Goal: Transaction & Acquisition: Purchase product/service

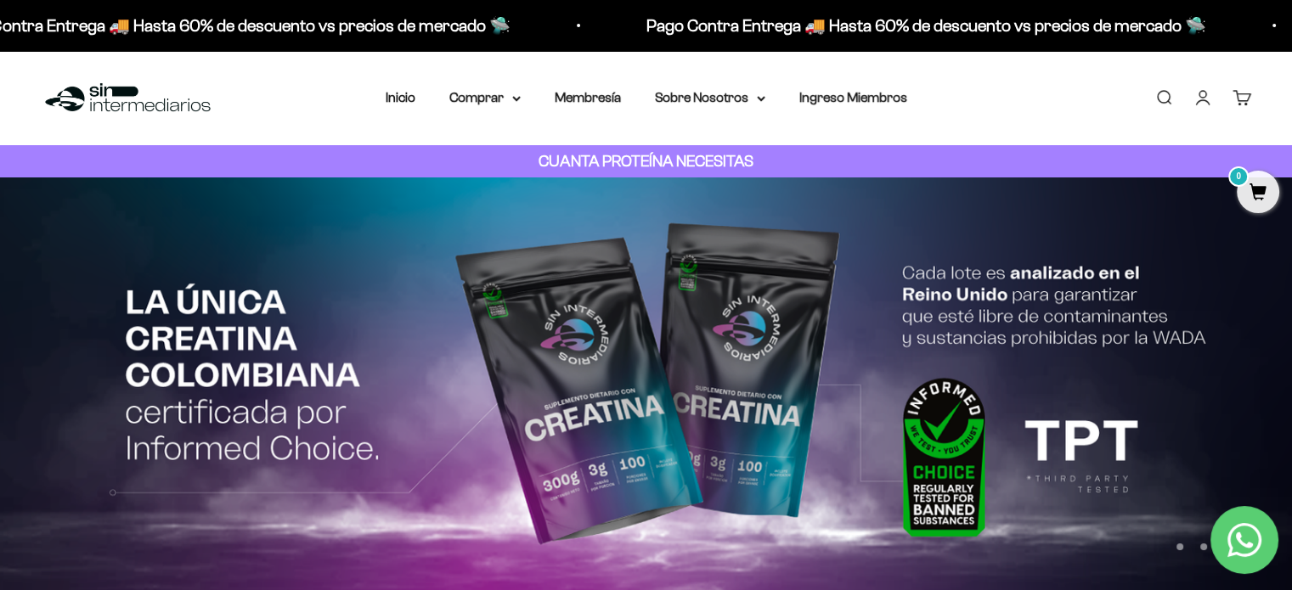
click at [1212, 104] on link "Iniciar sesión" at bounding box center [1202, 97] width 19 height 19
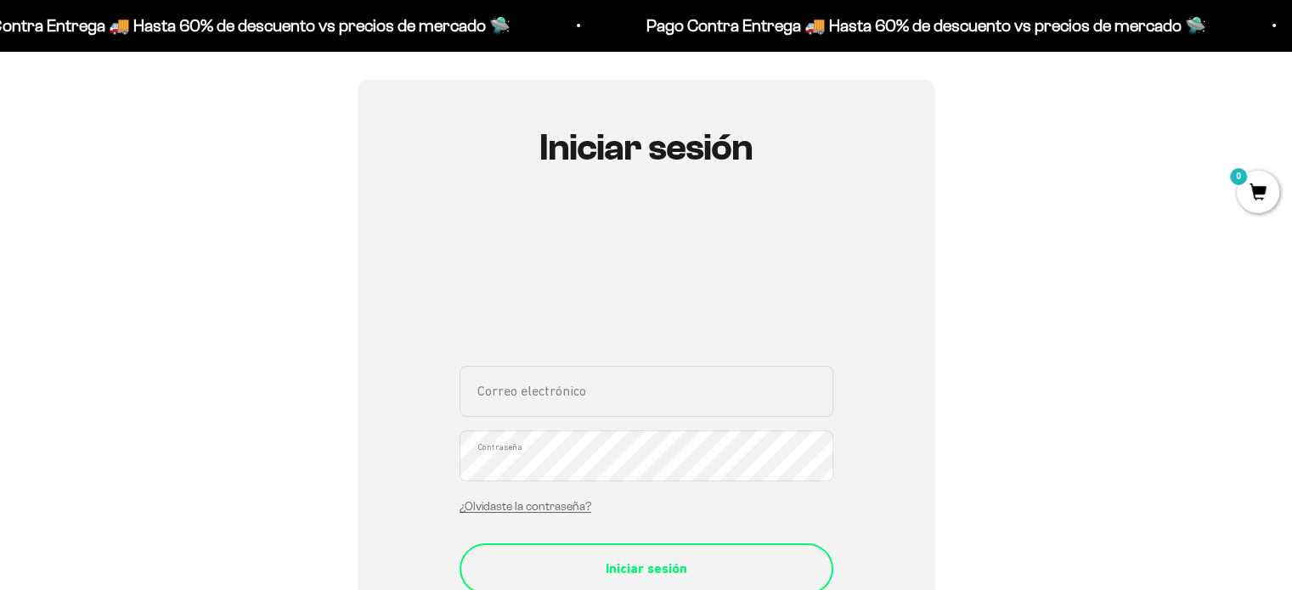
scroll to position [255, 0]
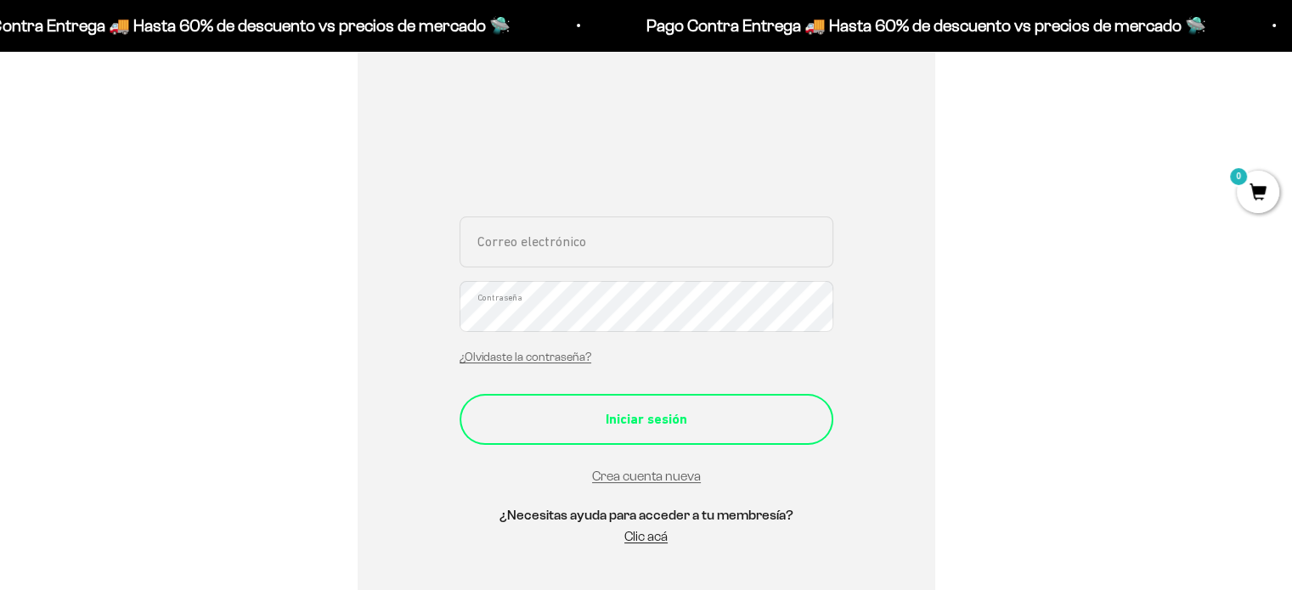
type input "[EMAIL_ADDRESS][PERSON_NAME][PERSON_NAME][DOMAIN_NAME]"
click at [769, 420] on div "Iniciar sesión" at bounding box center [646, 419] width 306 height 22
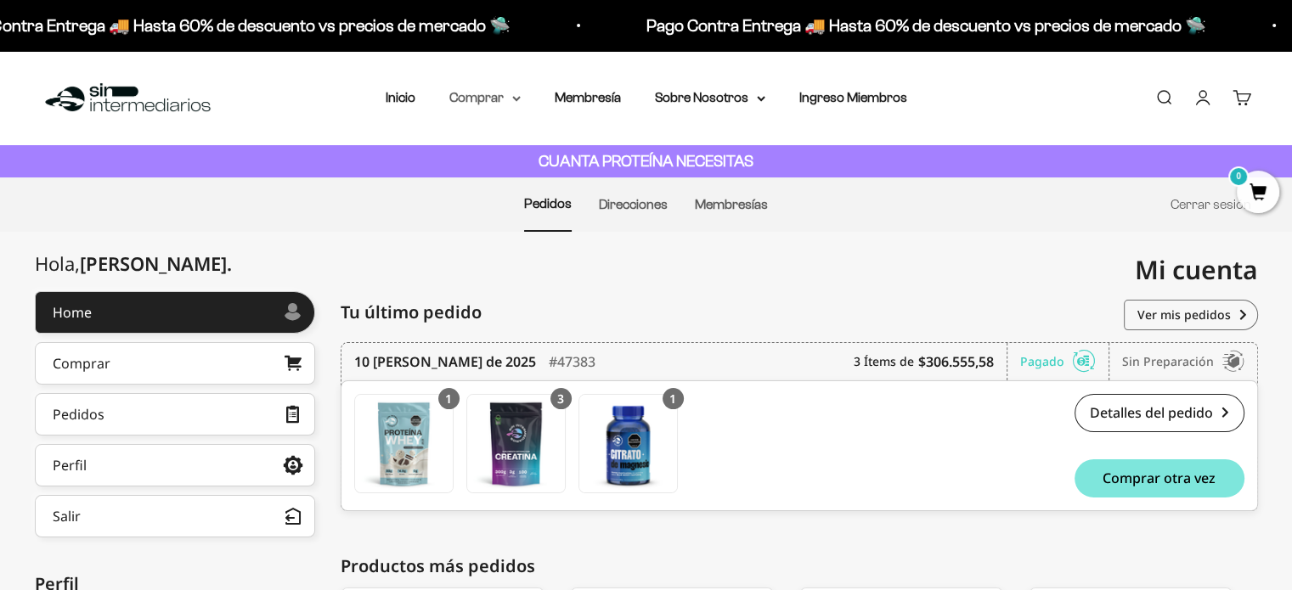
click at [466, 92] on summary "Comprar" at bounding box center [484, 98] width 71 height 22
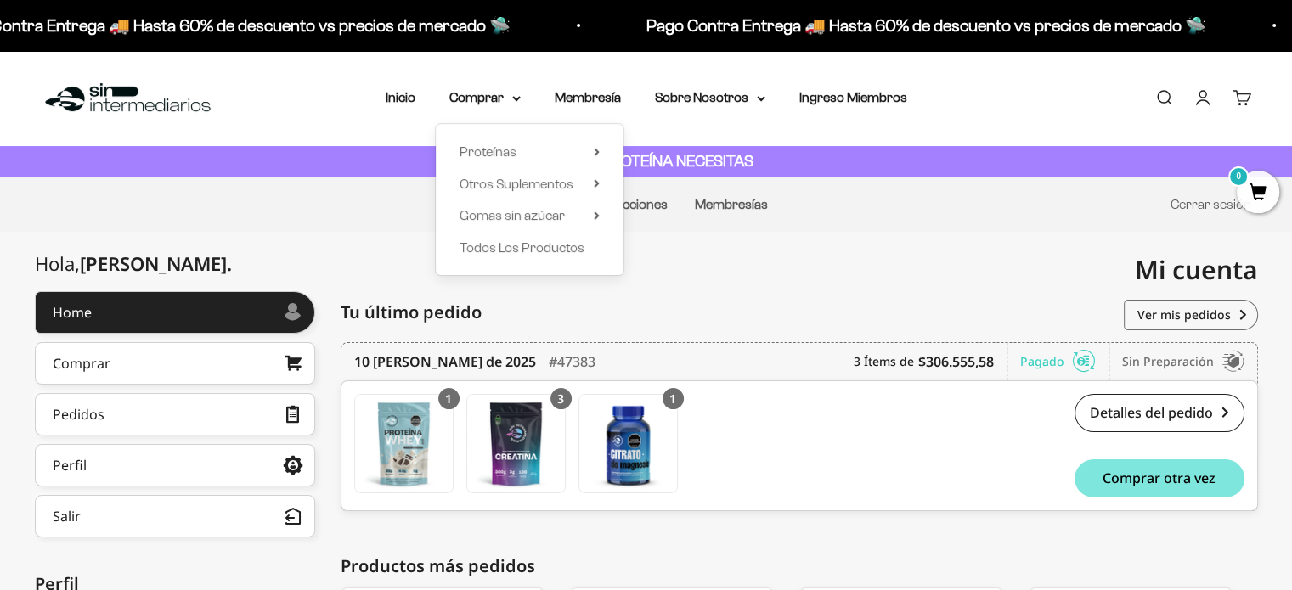
click at [381, 103] on div "Menú Buscar Inicio Comprar Proteínas Ver Todos Whey Iso Vegan Pancakes Pre-Entr…" at bounding box center [646, 98] width 1292 height 94
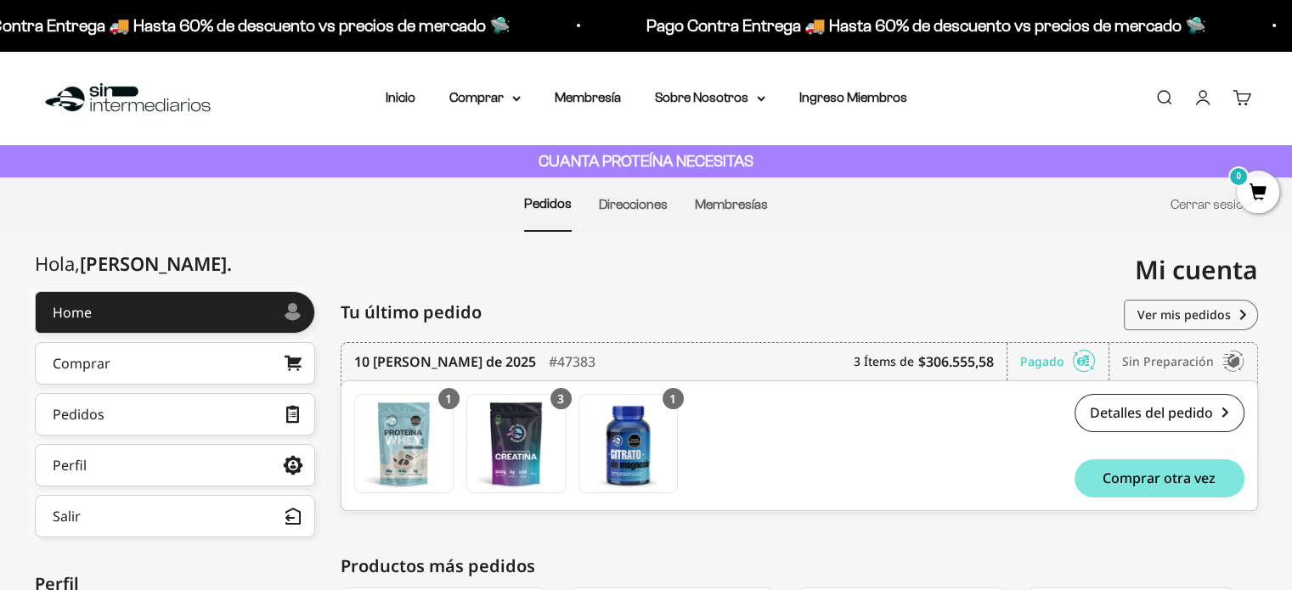
click at [421, 98] on nav "Inicio Comprar Proteínas Ver Todos Whey Iso Vegan" at bounding box center [646, 98] width 521 height 22
click at [408, 98] on link "Inicio" at bounding box center [401, 97] width 30 height 14
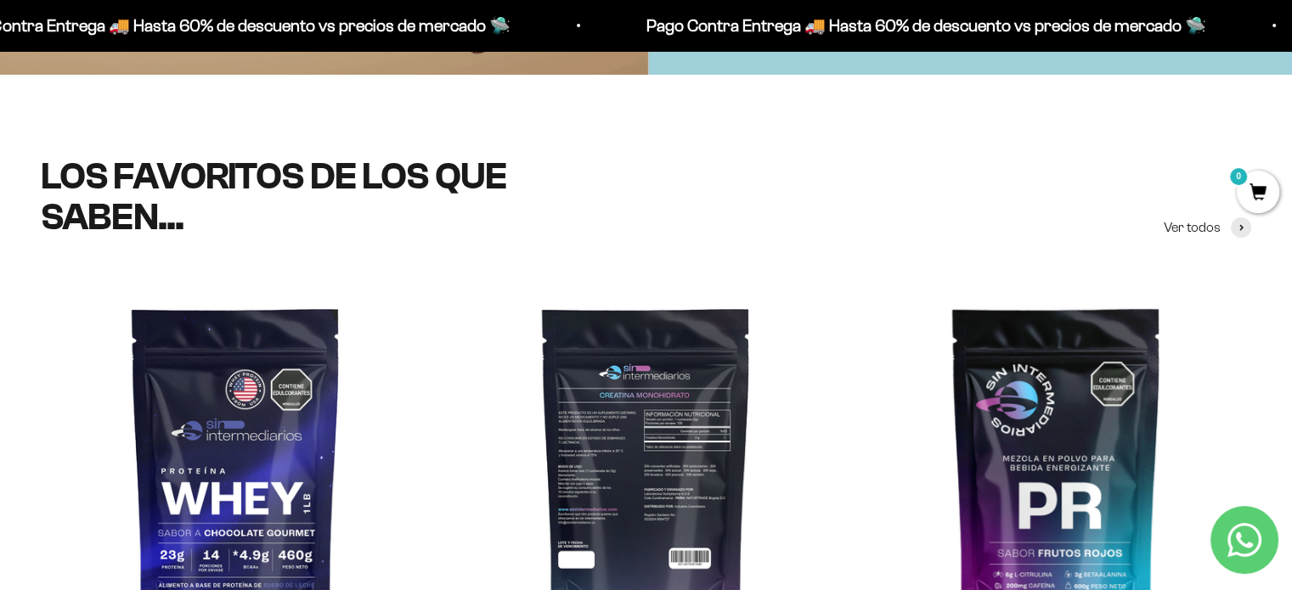
scroll to position [679, 0]
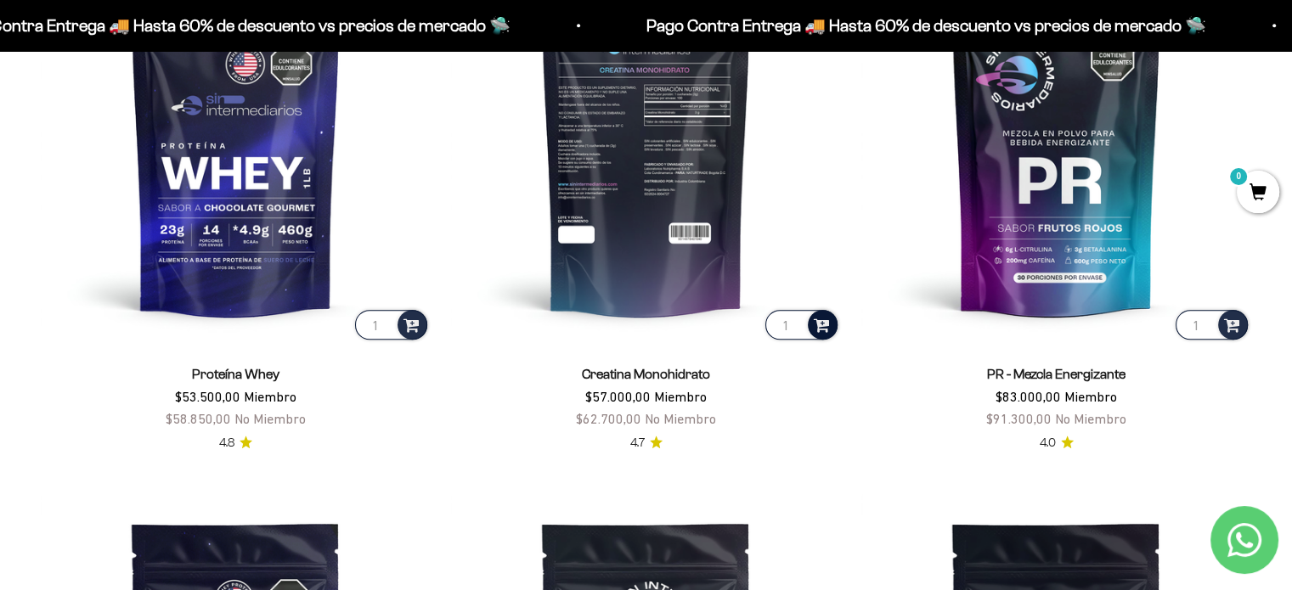
click at [819, 328] on span at bounding box center [822, 324] width 16 height 20
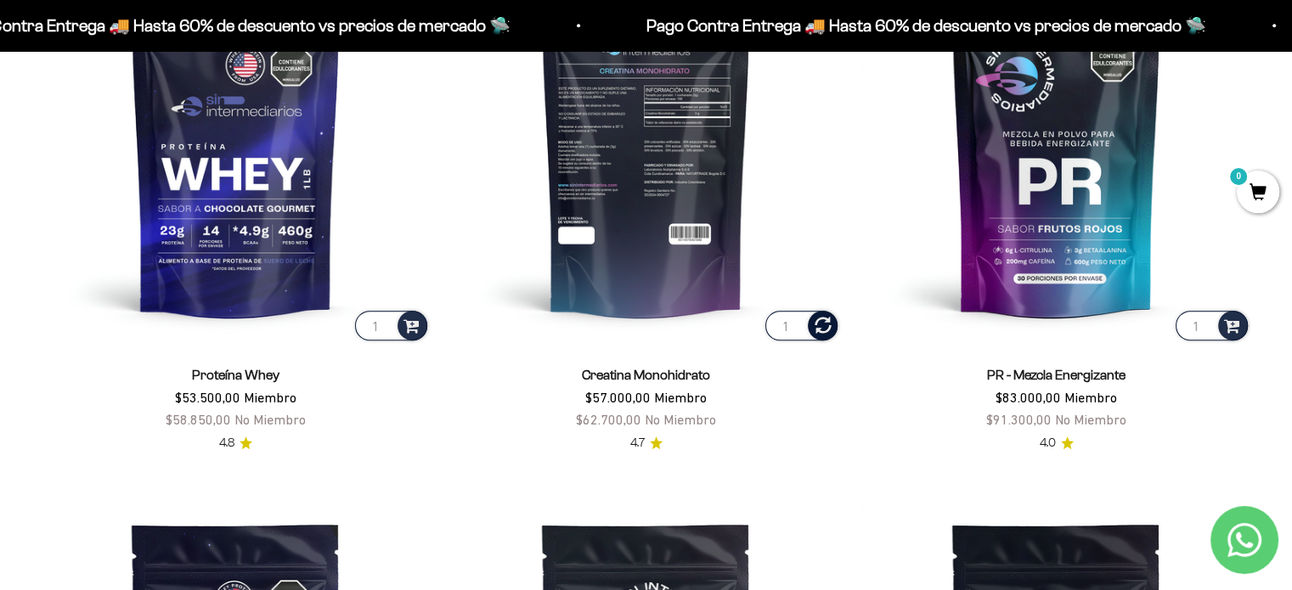
scroll to position [853, 0]
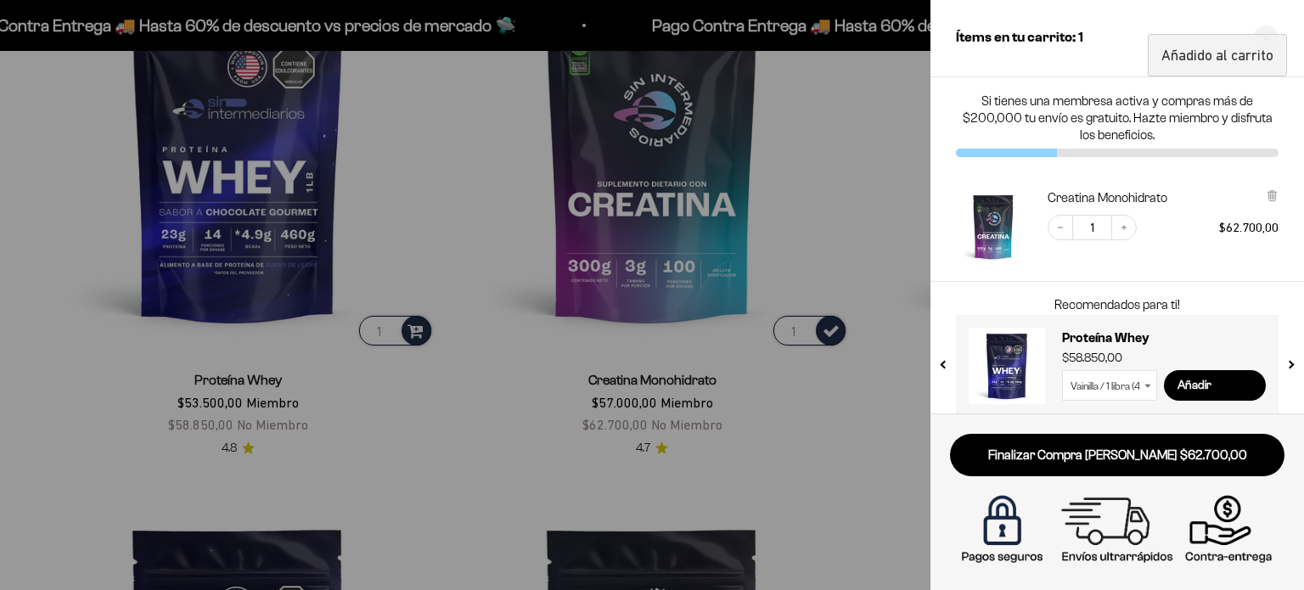
click at [860, 421] on div at bounding box center [652, 295] width 1304 height 590
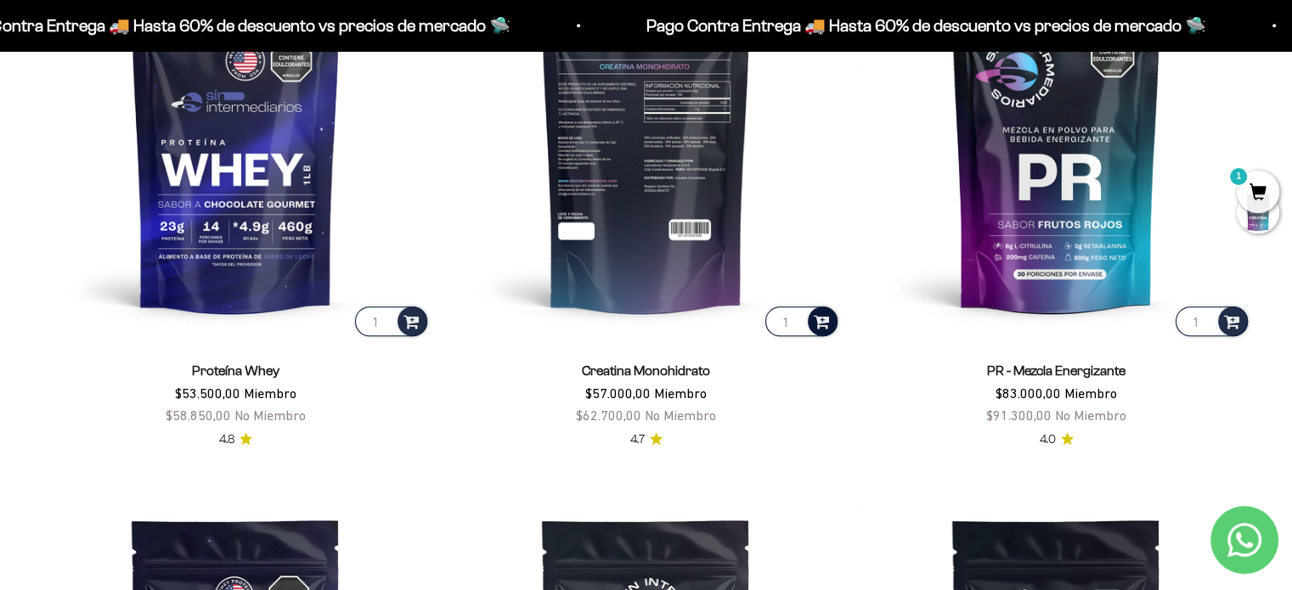
click at [821, 325] on span at bounding box center [821, 320] width 25 height 25
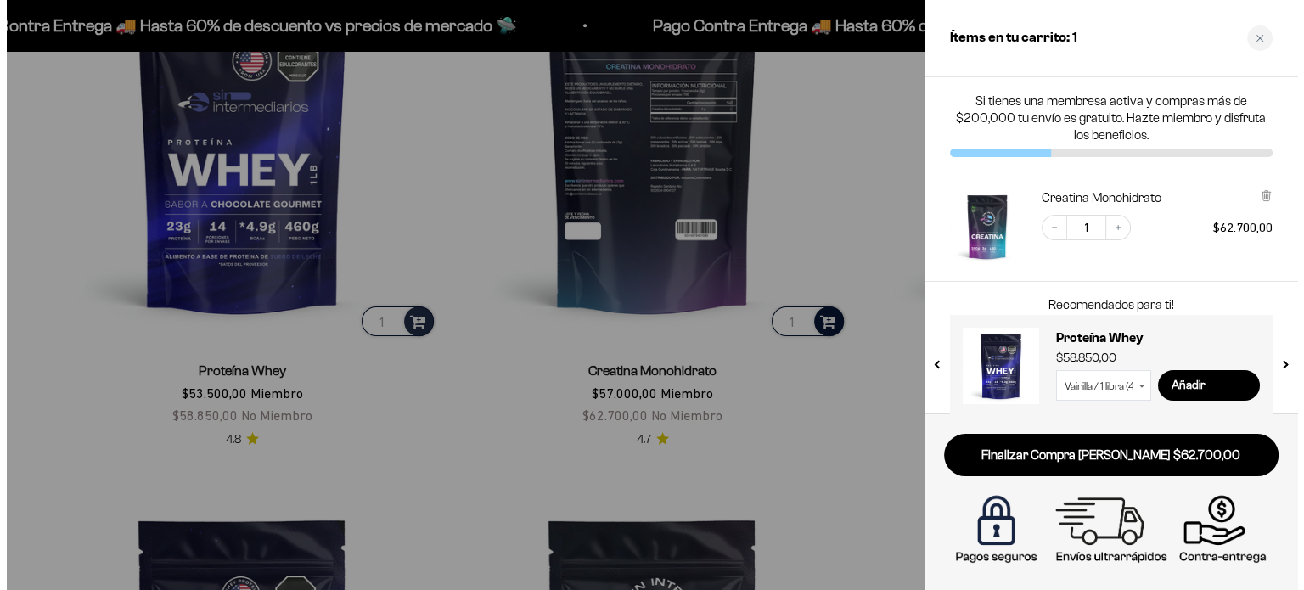
scroll to position [857, 0]
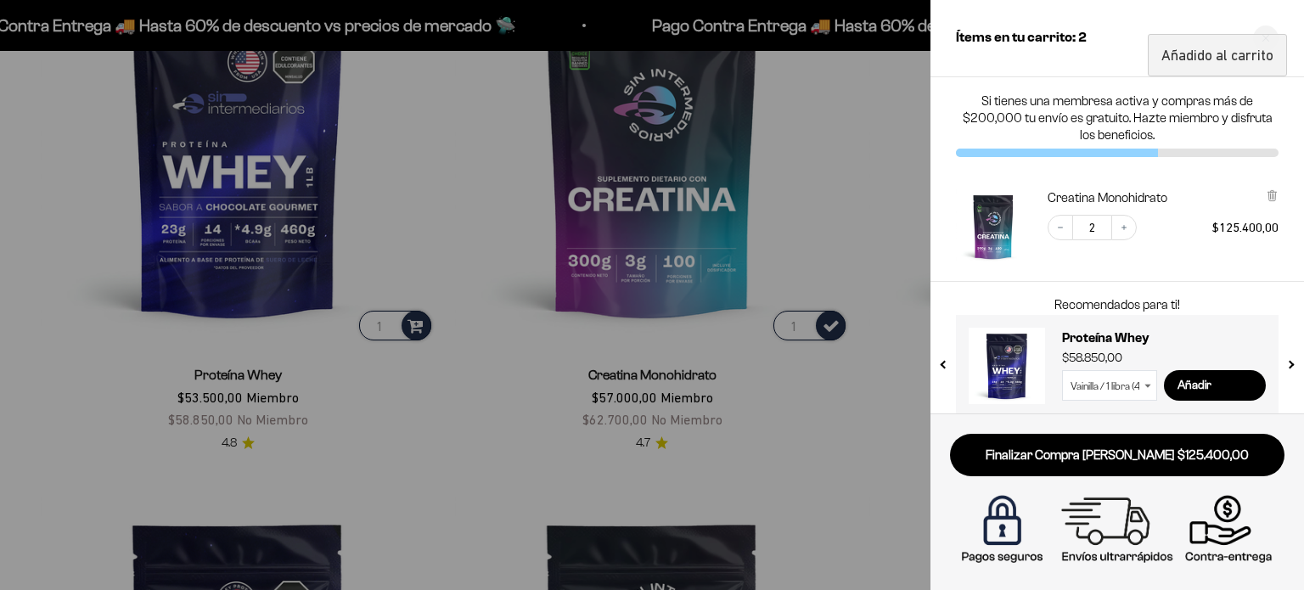
click at [830, 426] on div at bounding box center [652, 295] width 1304 height 590
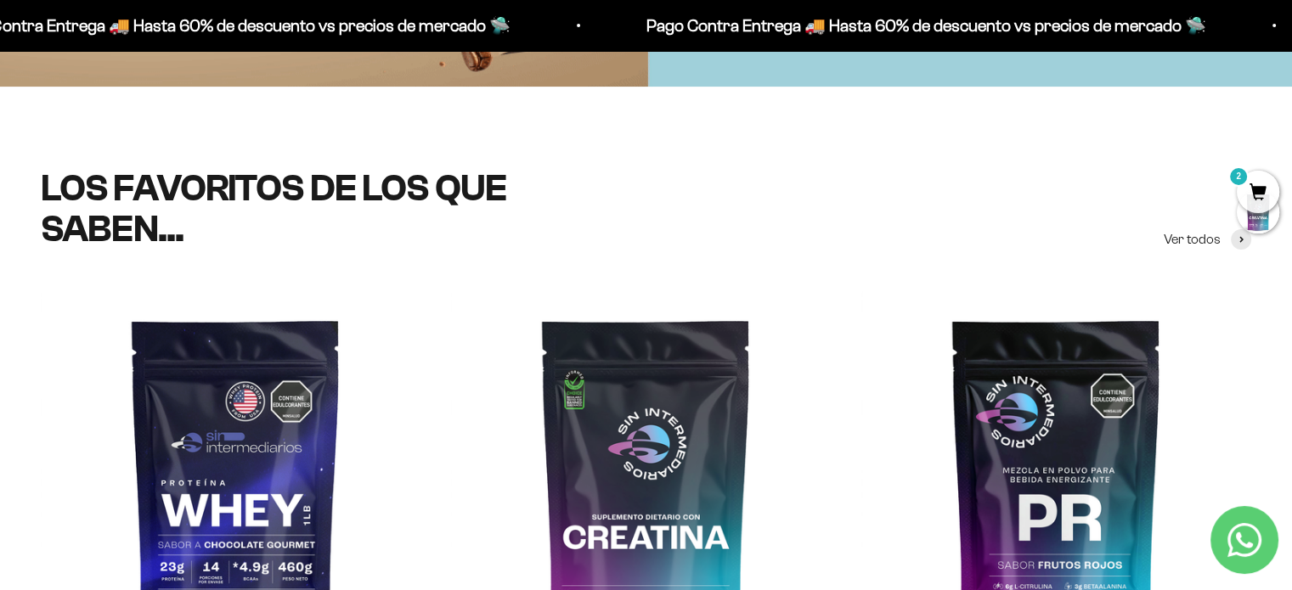
scroll to position [513, 0]
click at [1203, 242] on span "Ver todos" at bounding box center [1191, 239] width 57 height 22
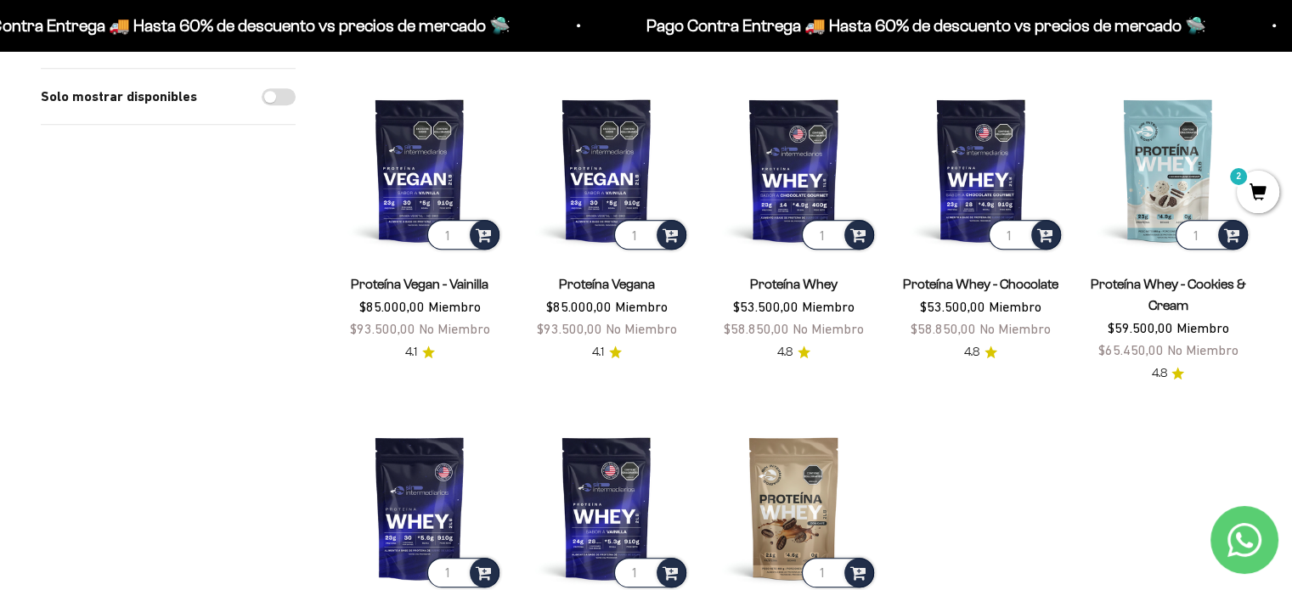
scroll to position [1698, 0]
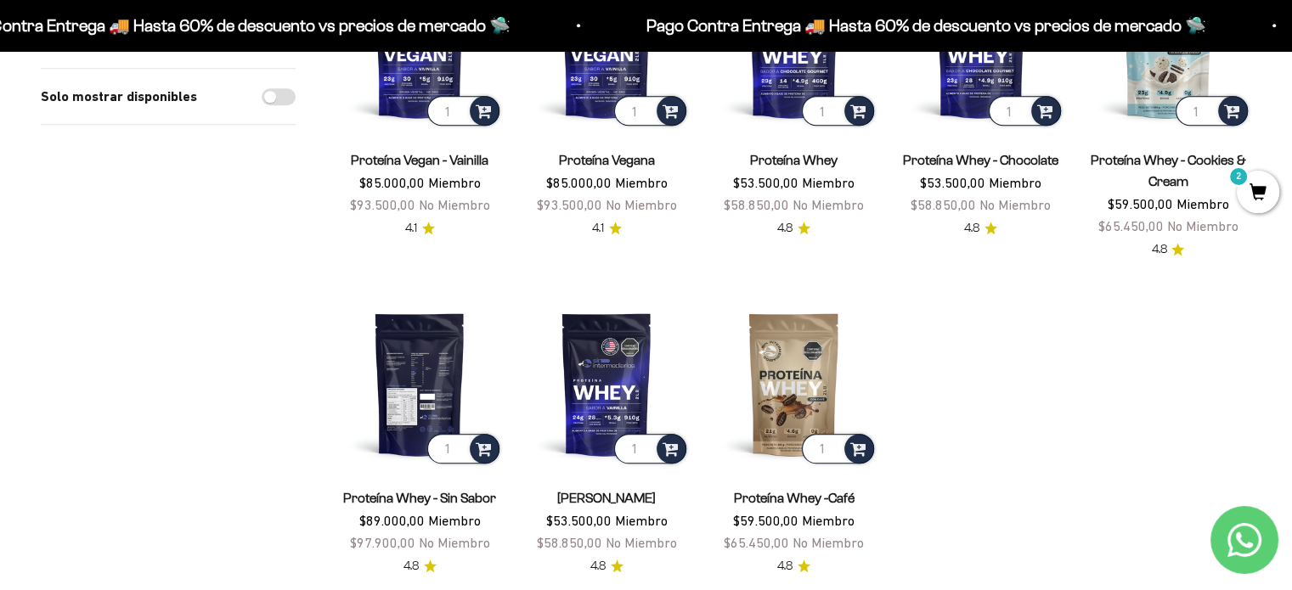
click at [390, 301] on img at bounding box center [419, 384] width 166 height 166
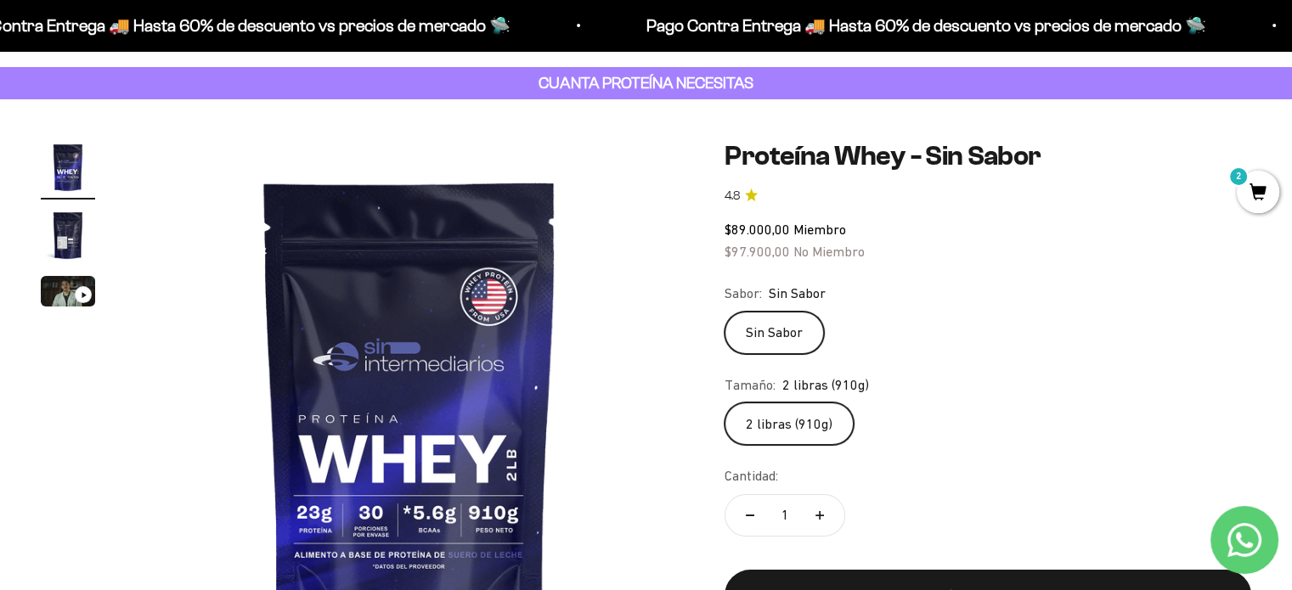
scroll to position [170, 0]
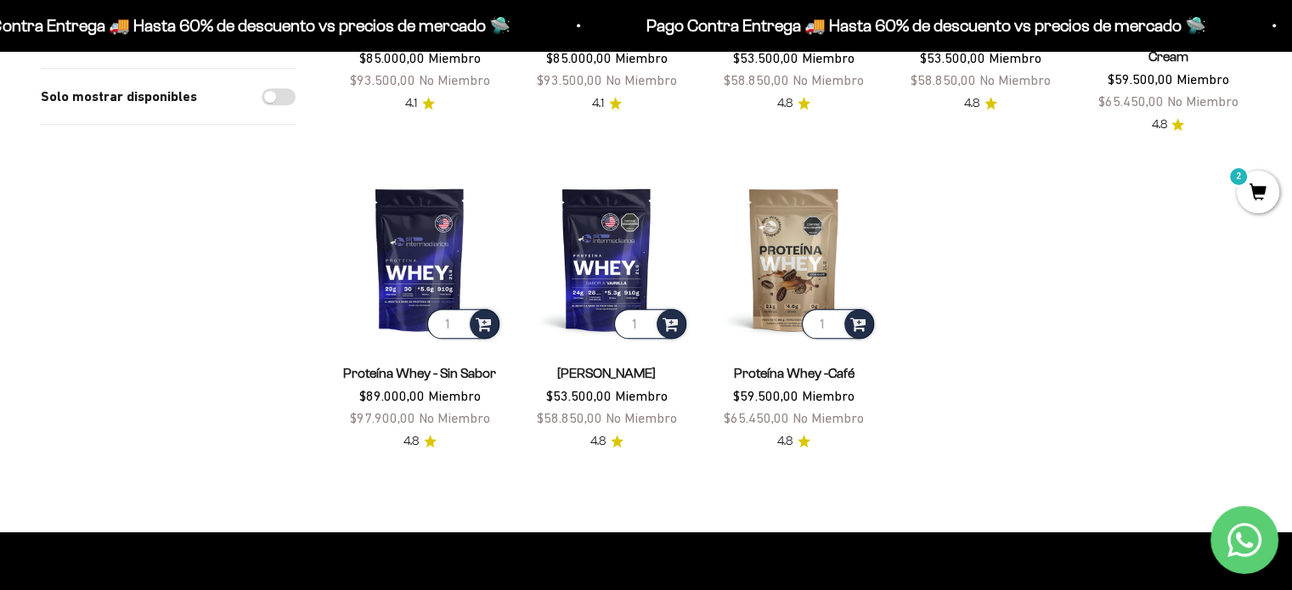
scroll to position [1698, 0]
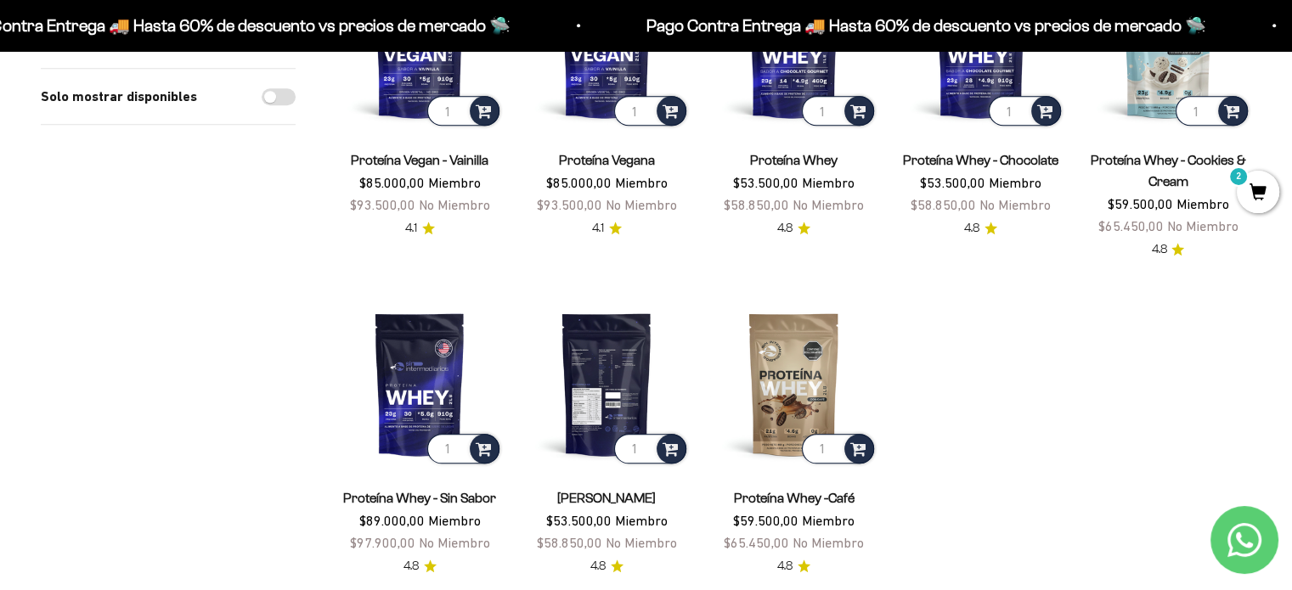
click at [609, 303] on img at bounding box center [606, 384] width 166 height 166
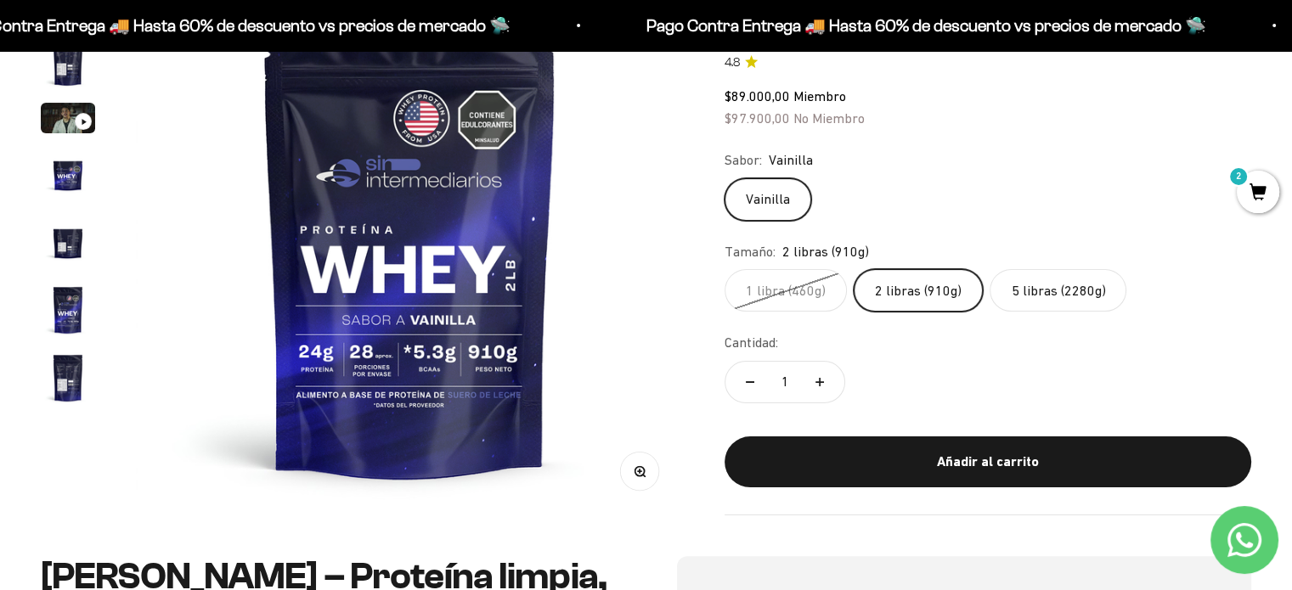
scroll to position [255, 0]
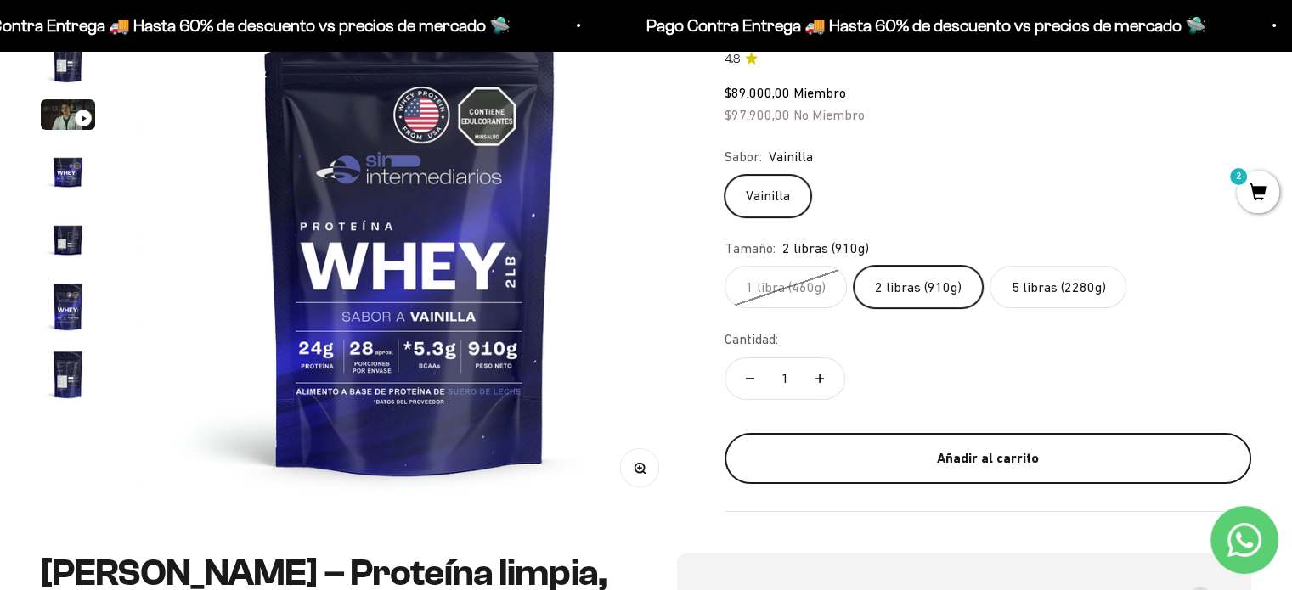
click at [1086, 464] on div "Añadir al carrito" at bounding box center [987, 459] width 459 height 22
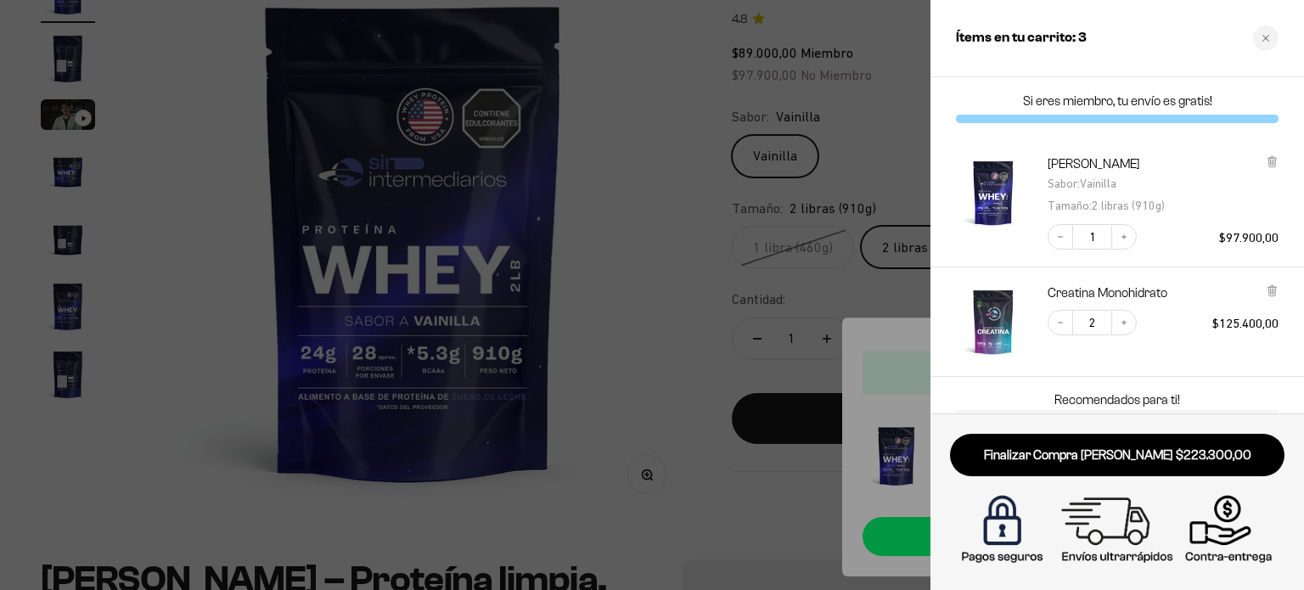
click at [774, 502] on div at bounding box center [652, 295] width 1304 height 590
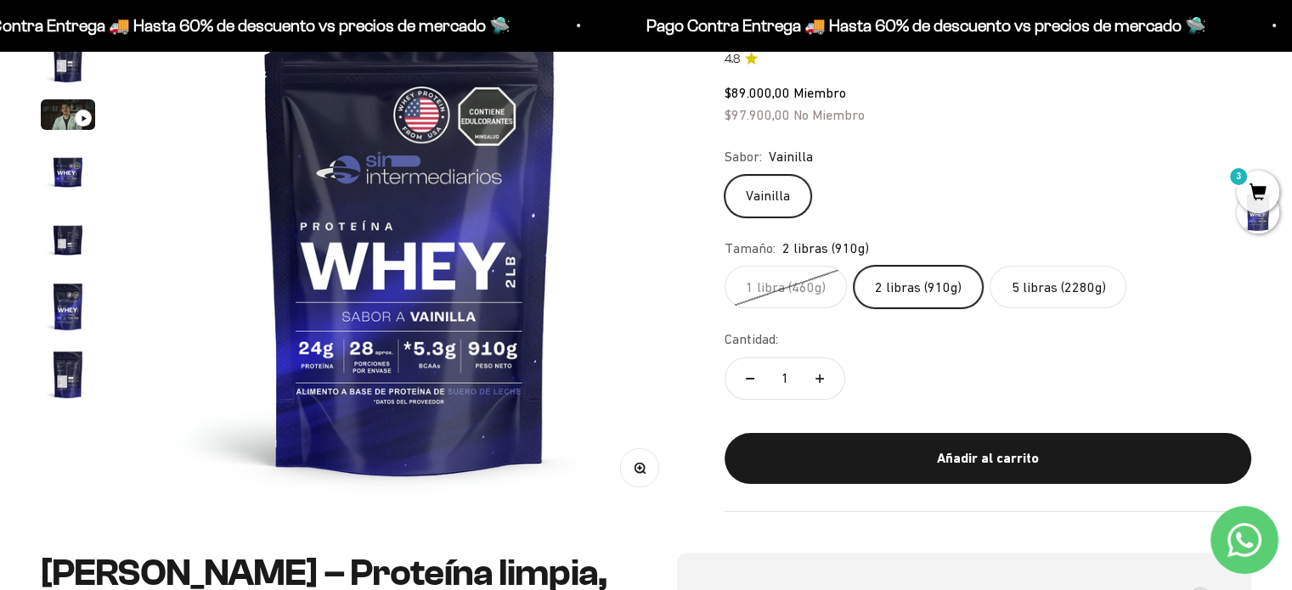
scroll to position [0, 0]
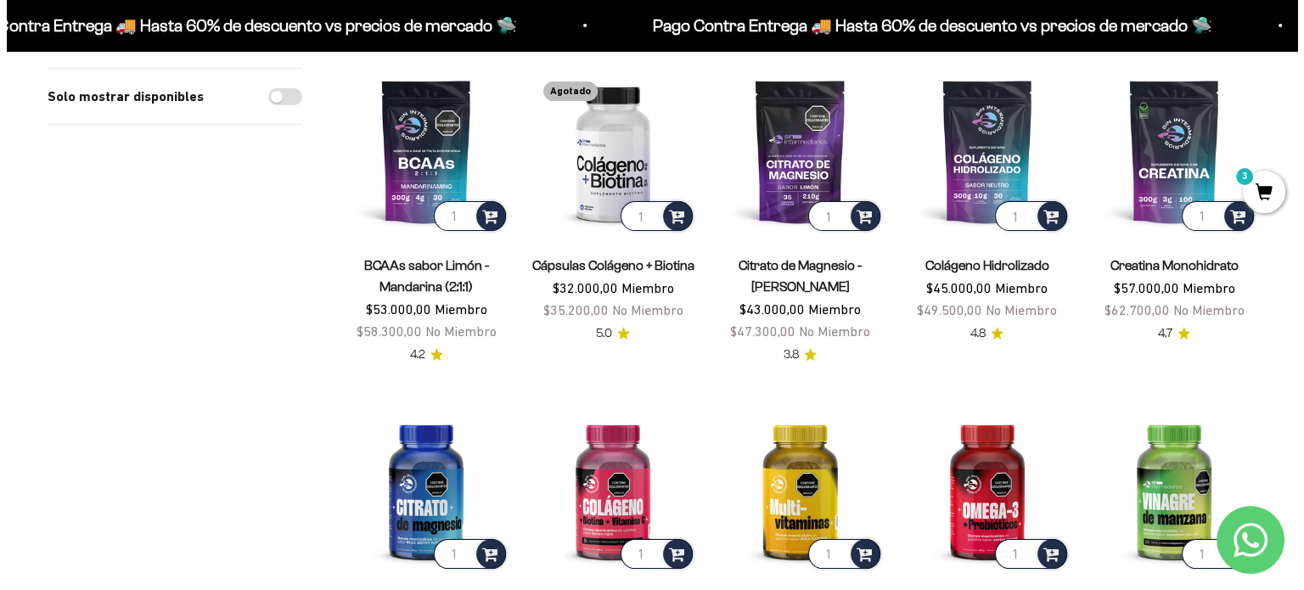
scroll to position [170, 0]
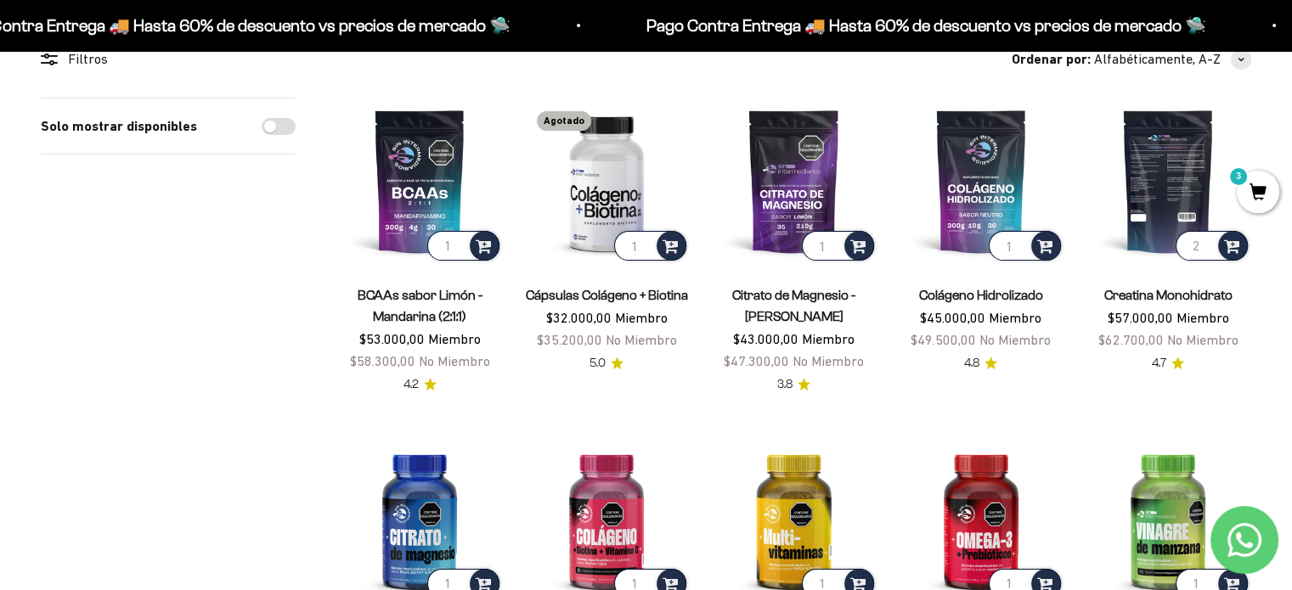
click at [1205, 241] on input "2" at bounding box center [1211, 246] width 72 height 30
click at [1230, 241] on span at bounding box center [1232, 245] width 16 height 20
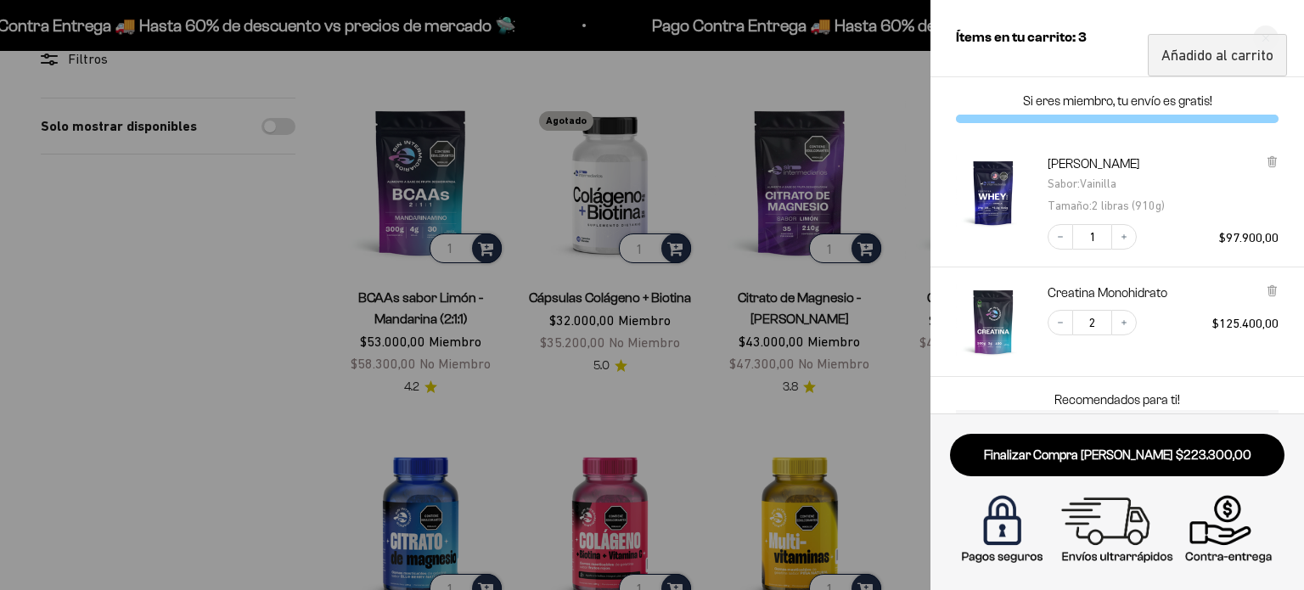
click at [835, 401] on div at bounding box center [652, 295] width 1304 height 590
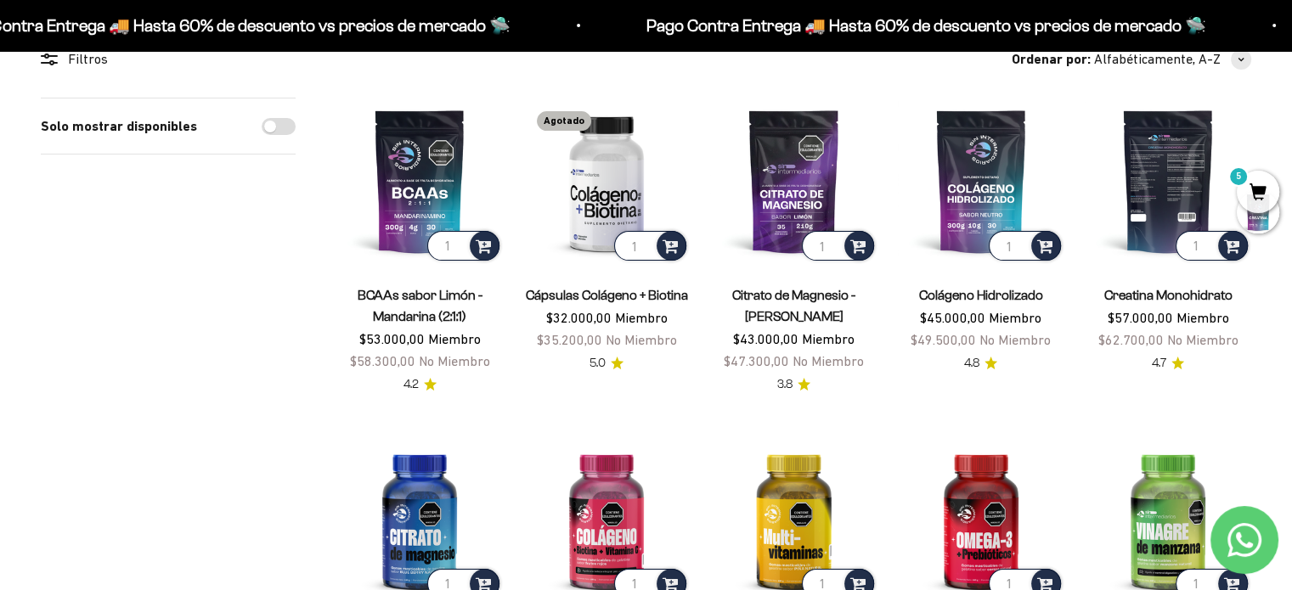
type input "1"
click at [1206, 248] on input "1" at bounding box center [1211, 246] width 72 height 30
click at [1221, 245] on div at bounding box center [1233, 246] width 30 height 30
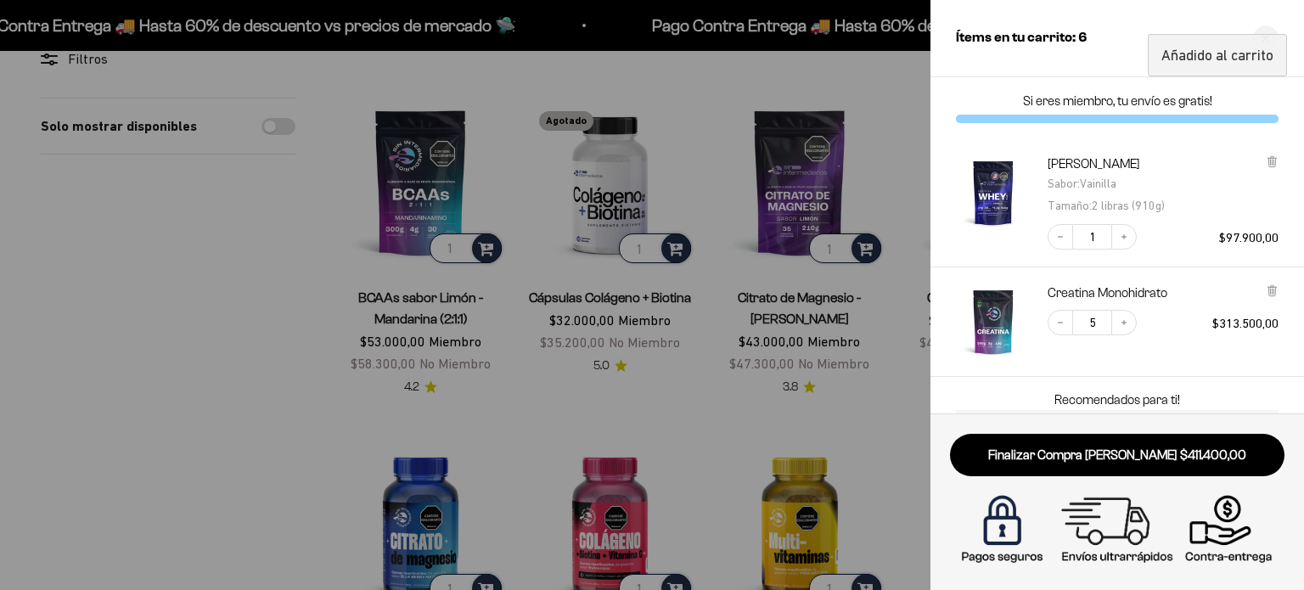
click at [738, 389] on div at bounding box center [652, 295] width 1304 height 590
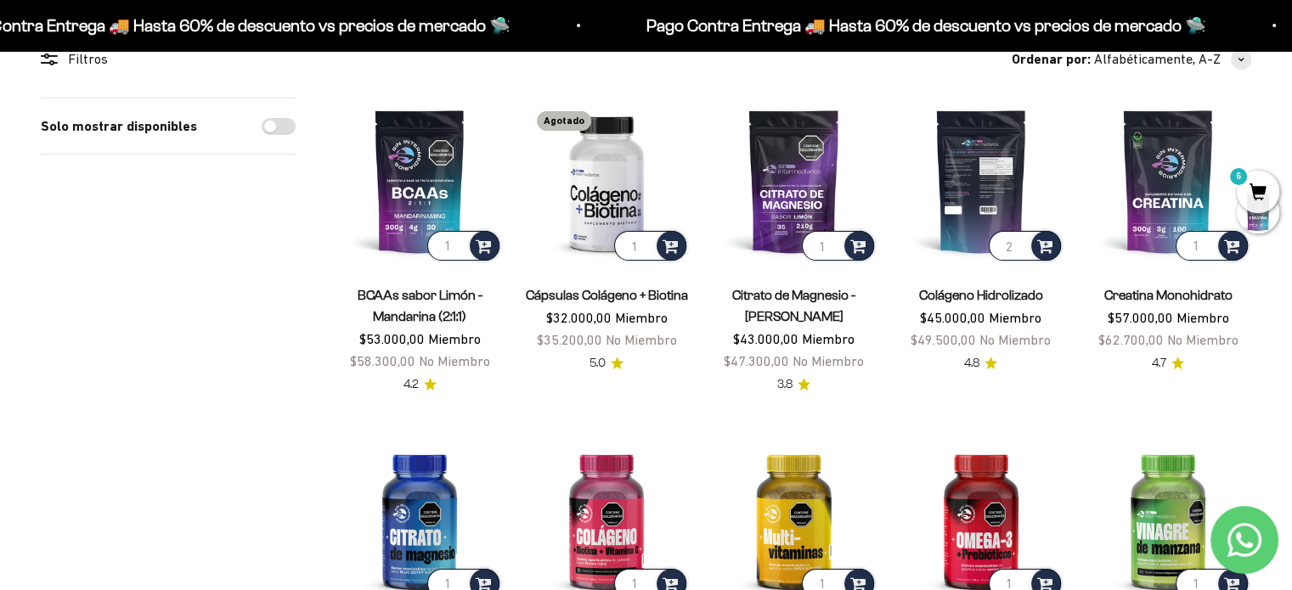
type input "2"
click at [1022, 241] on input "2" at bounding box center [1024, 246] width 72 height 30
click at [1038, 246] on span at bounding box center [1045, 245] width 16 height 20
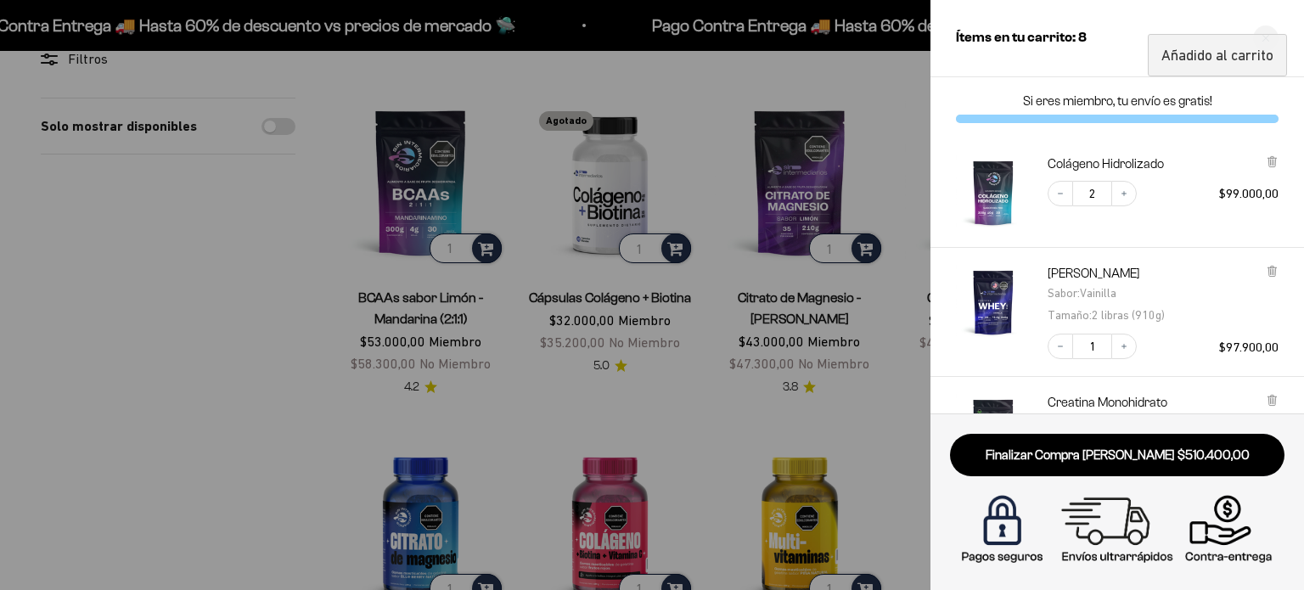
click at [853, 320] on div at bounding box center [652, 295] width 1304 height 590
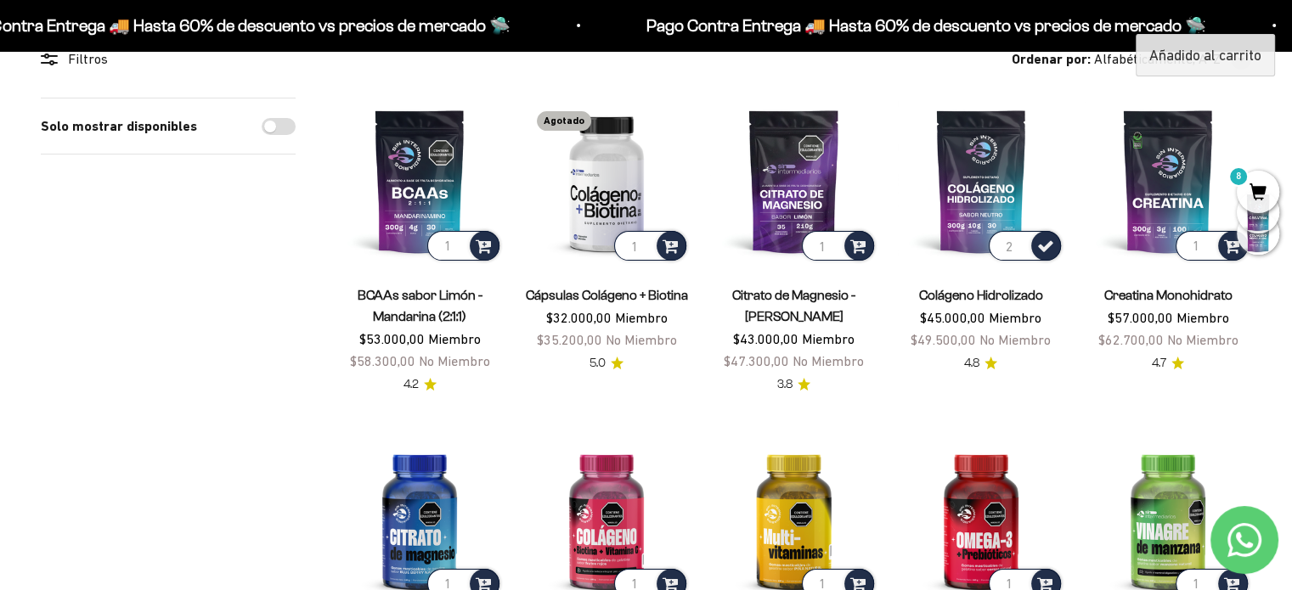
click at [1260, 188] on span "8" at bounding box center [1257, 192] width 42 height 42
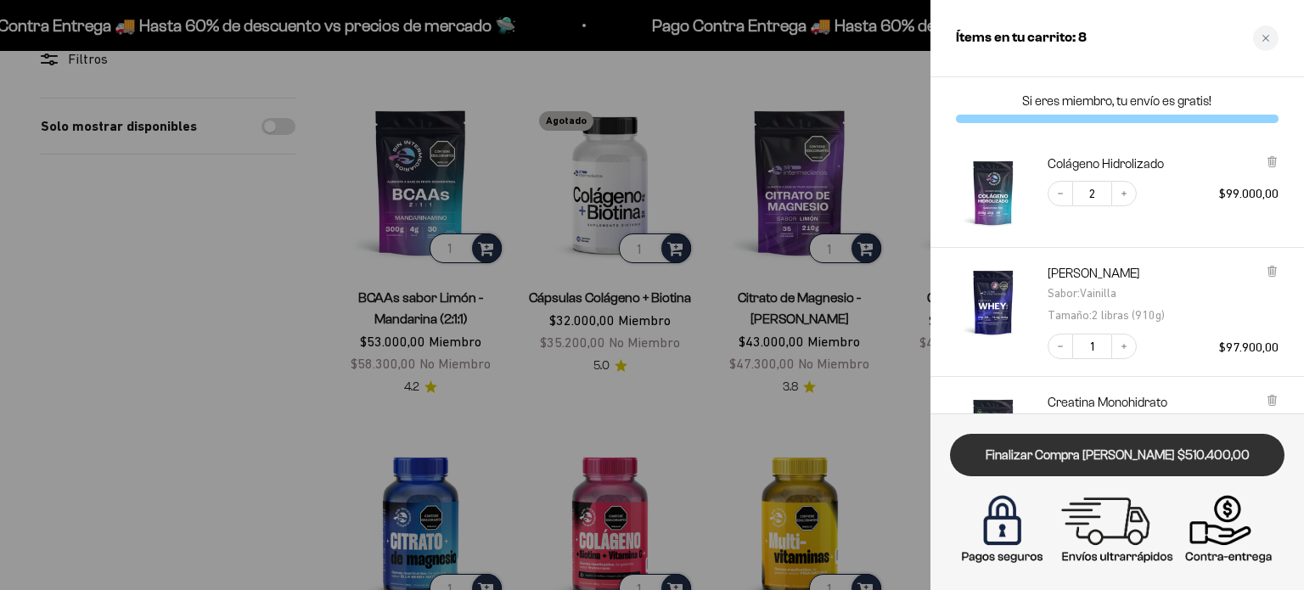
click at [1158, 445] on link "Finalizar Compra [PERSON_NAME] $510.400,00" at bounding box center [1117, 455] width 335 height 43
